Goal: Information Seeking & Learning: Learn about a topic

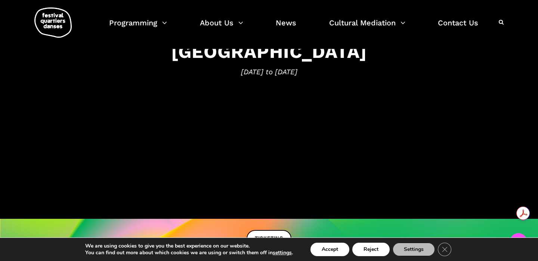
scroll to position [135, 0]
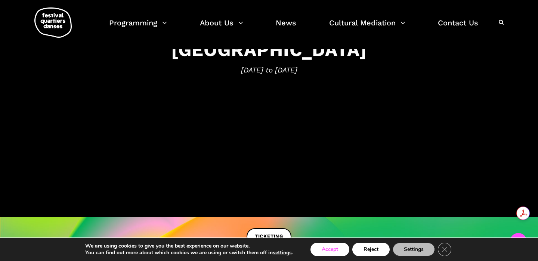
click at [324, 248] on button "Accept" at bounding box center [330, 249] width 39 height 13
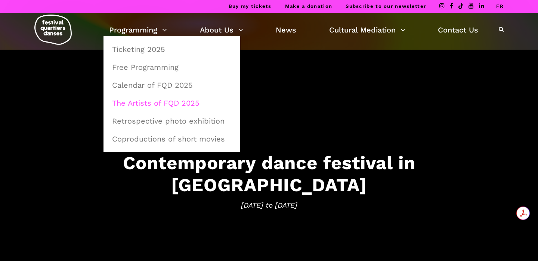
click at [148, 107] on link "The Artists of FQD 2025" at bounding box center [172, 103] width 129 height 17
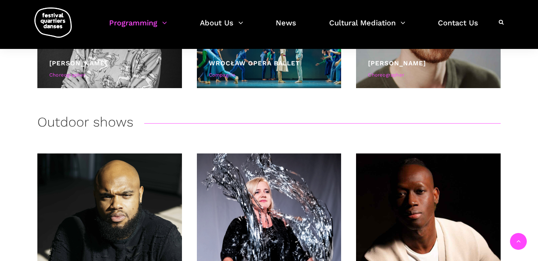
scroll to position [1679, 0]
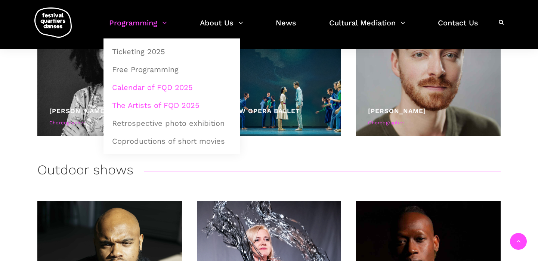
click at [144, 87] on link "Calendar of FQD 2025" at bounding box center [172, 87] width 129 height 17
